Goal: Information Seeking & Learning: Learn about a topic

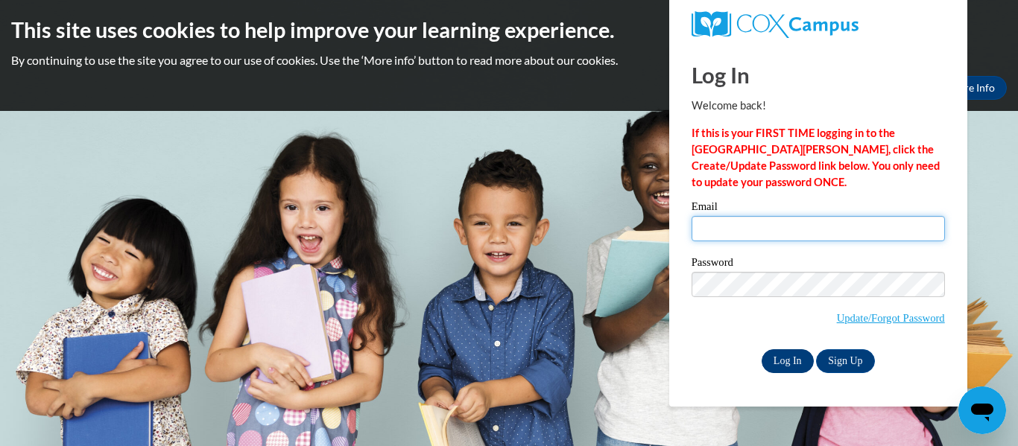
type input "aharmann@kusd.edu"
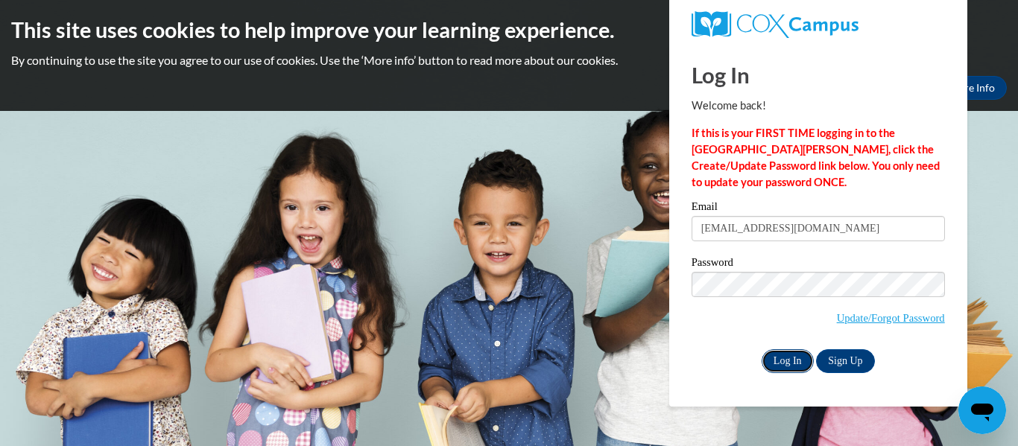
click at [782, 361] on input "Log In" at bounding box center [787, 361] width 52 height 24
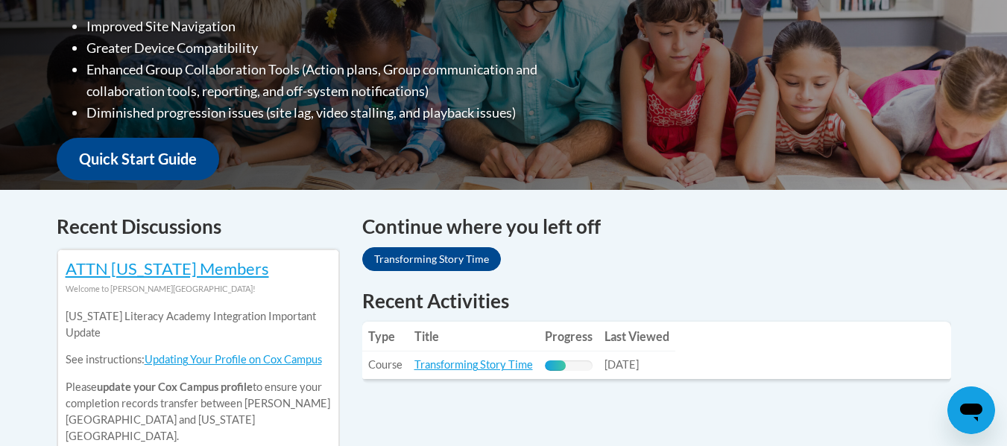
scroll to position [462, 0]
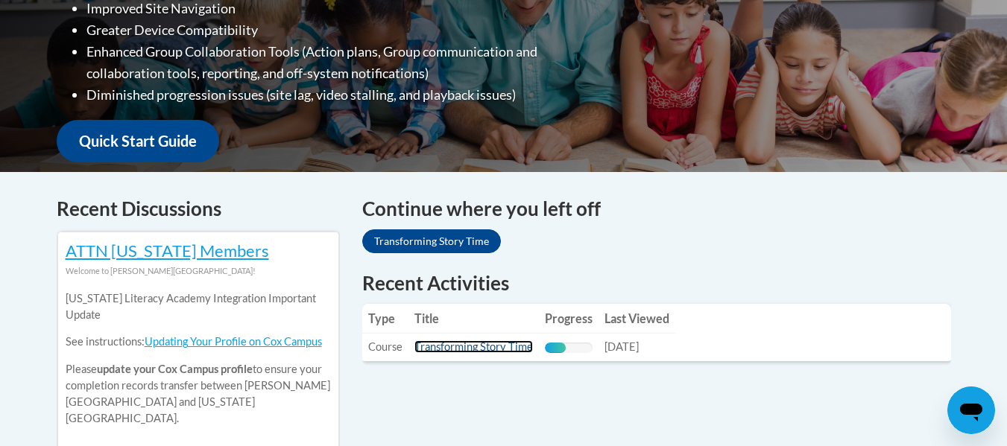
click at [460, 349] on link "Transforming Story Time" at bounding box center [473, 346] width 118 height 13
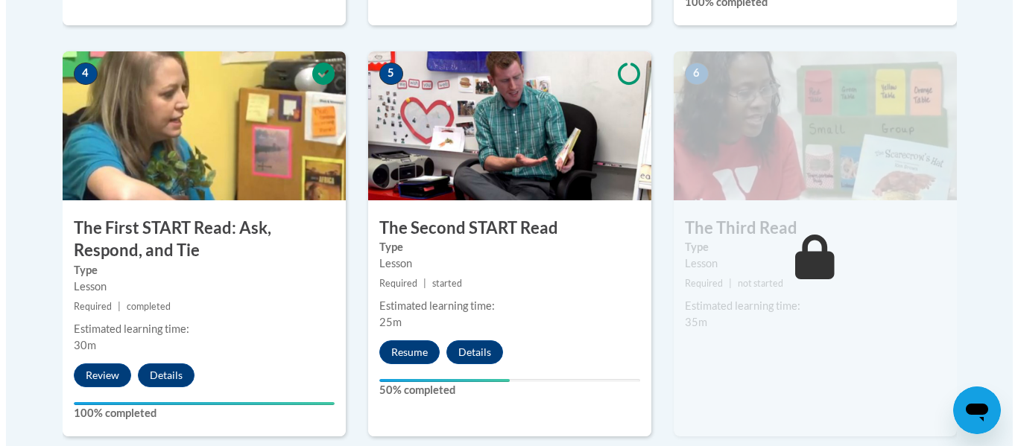
scroll to position [901, 0]
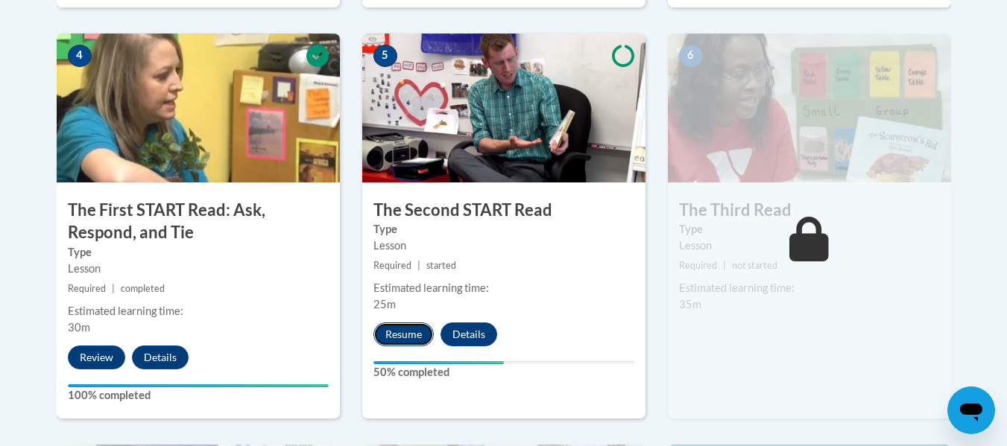
click at [396, 333] on button "Resume" at bounding box center [403, 335] width 60 height 24
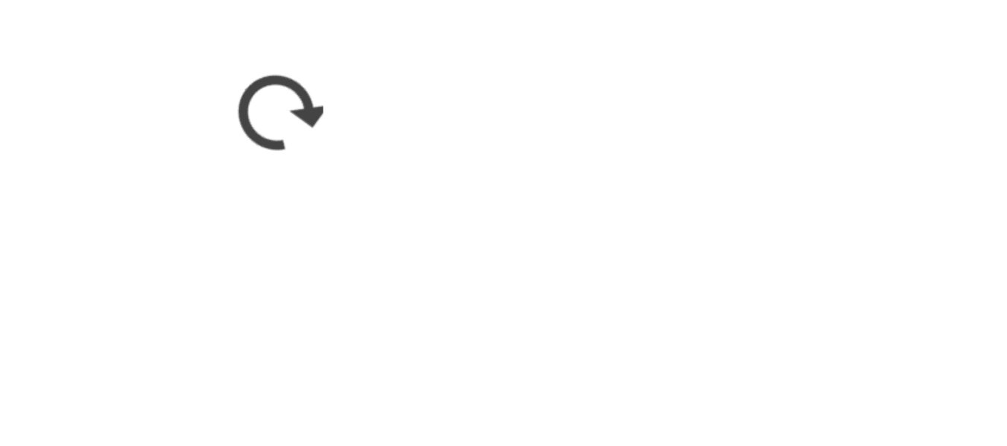
scroll to position [890, 0]
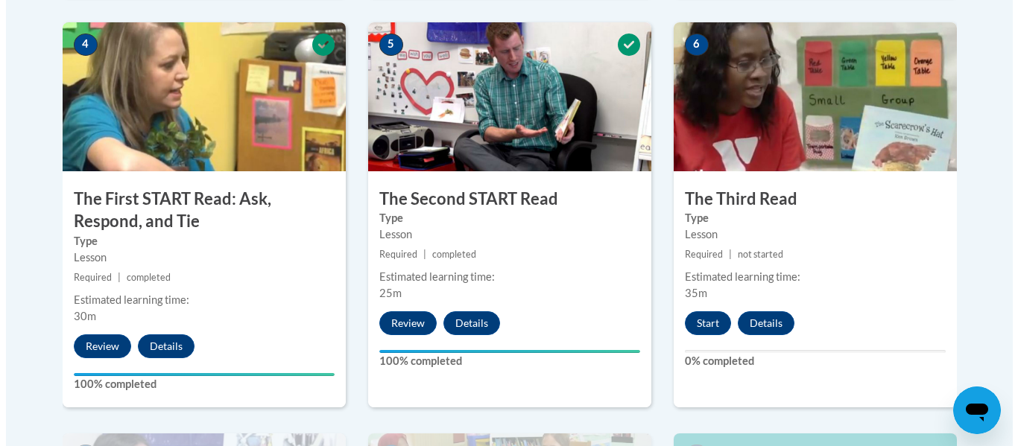
scroll to position [919, 0]
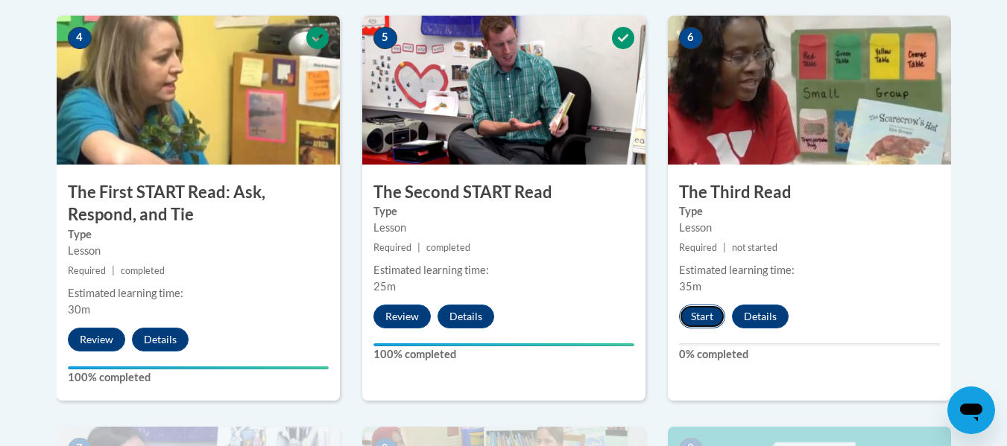
click at [692, 324] on button "Start" at bounding box center [702, 317] width 46 height 24
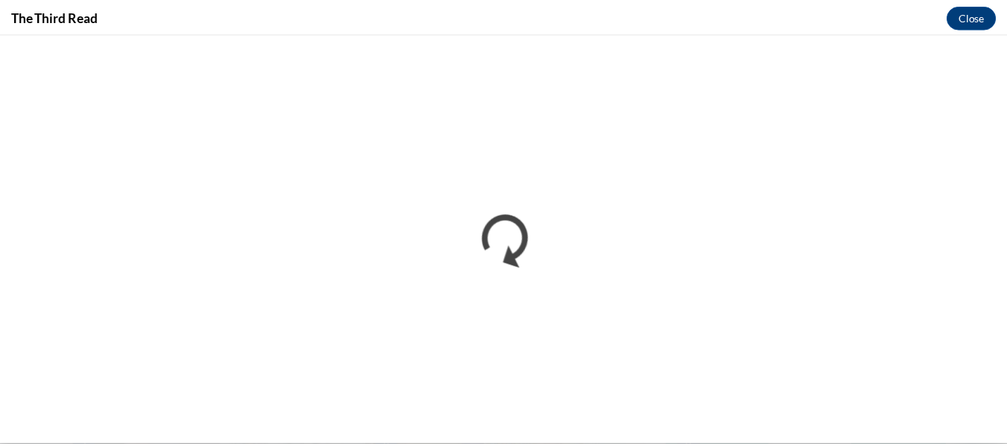
scroll to position [0, 0]
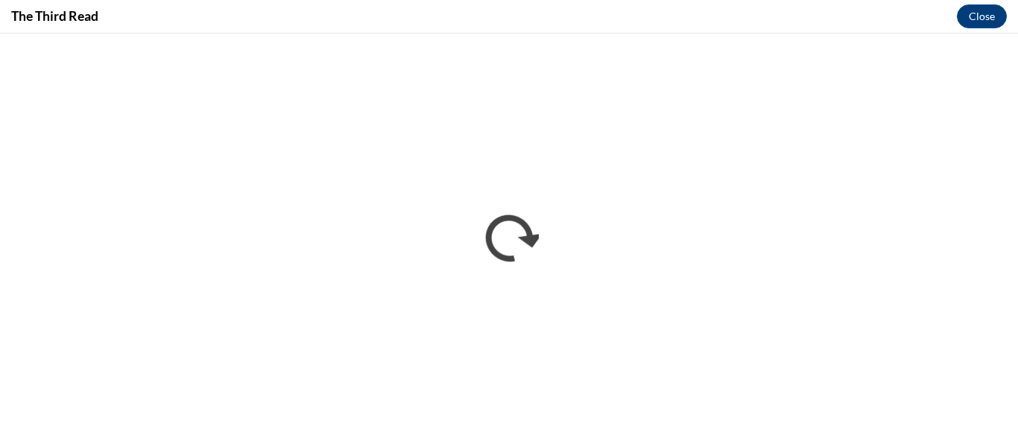
click at [761, 2] on div "The Third Read Close" at bounding box center [509, 17] width 1018 height 34
